Goal: Task Accomplishment & Management: Manage account settings

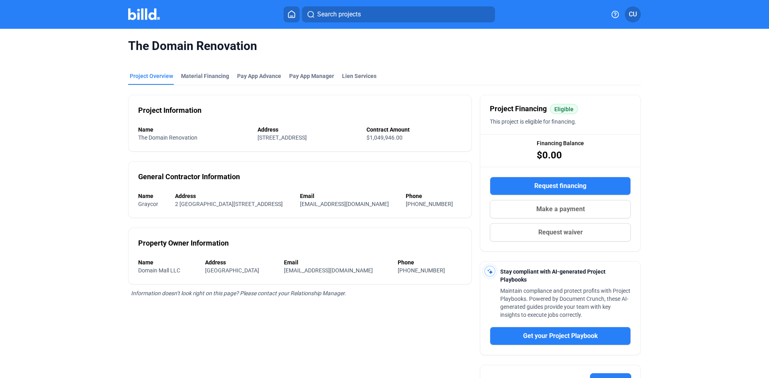
click at [639, 14] on button "CU" at bounding box center [633, 14] width 16 height 16
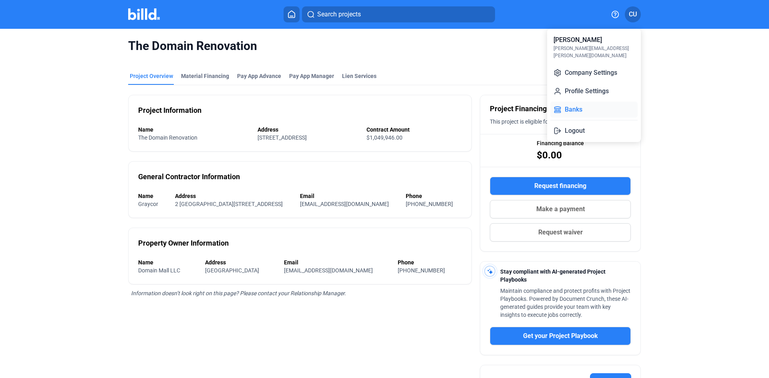
click at [570, 102] on button "Banks" at bounding box center [593, 110] width 87 height 16
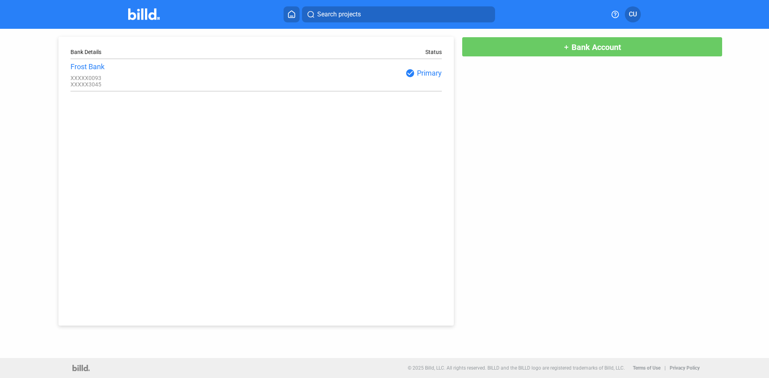
click at [289, 17] on icon at bounding box center [291, 14] width 6 height 7
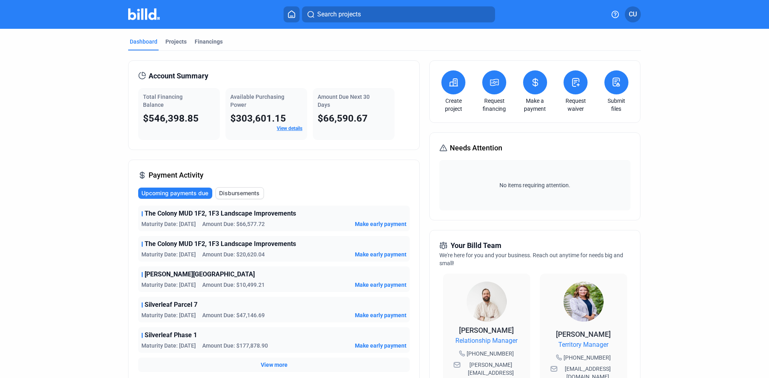
click at [618, 86] on icon at bounding box center [616, 82] width 10 height 10
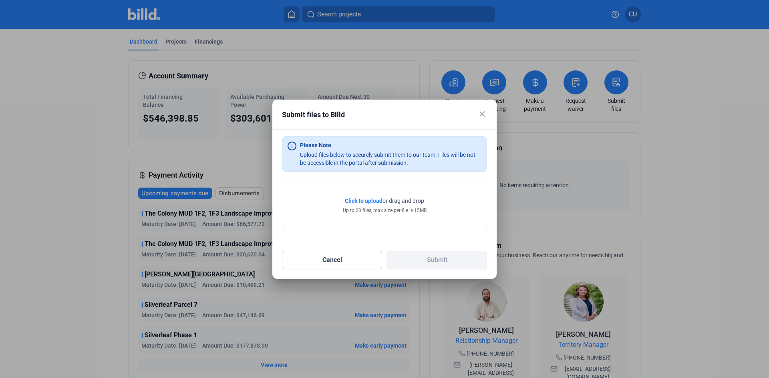
click at [676, 289] on div at bounding box center [384, 189] width 769 height 378
click at [340, 259] on button "Cancel" at bounding box center [332, 260] width 100 height 18
